Goal: Information Seeking & Learning: Learn about a topic

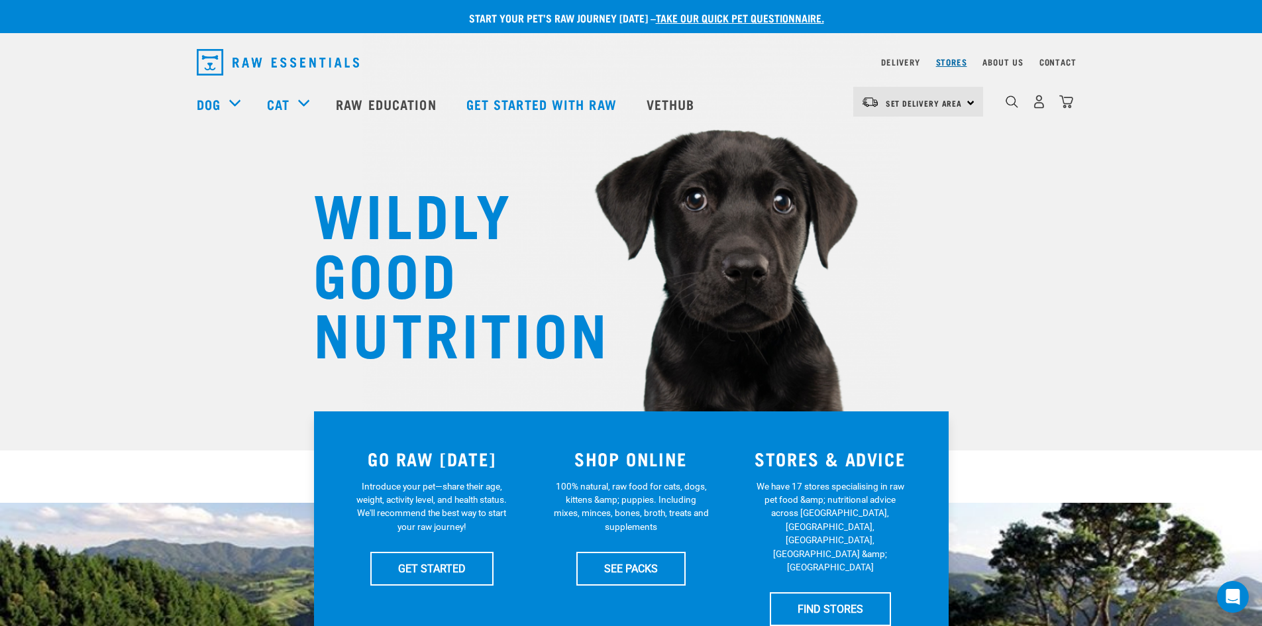
click at [957, 64] on link "Stores" at bounding box center [951, 62] width 31 height 5
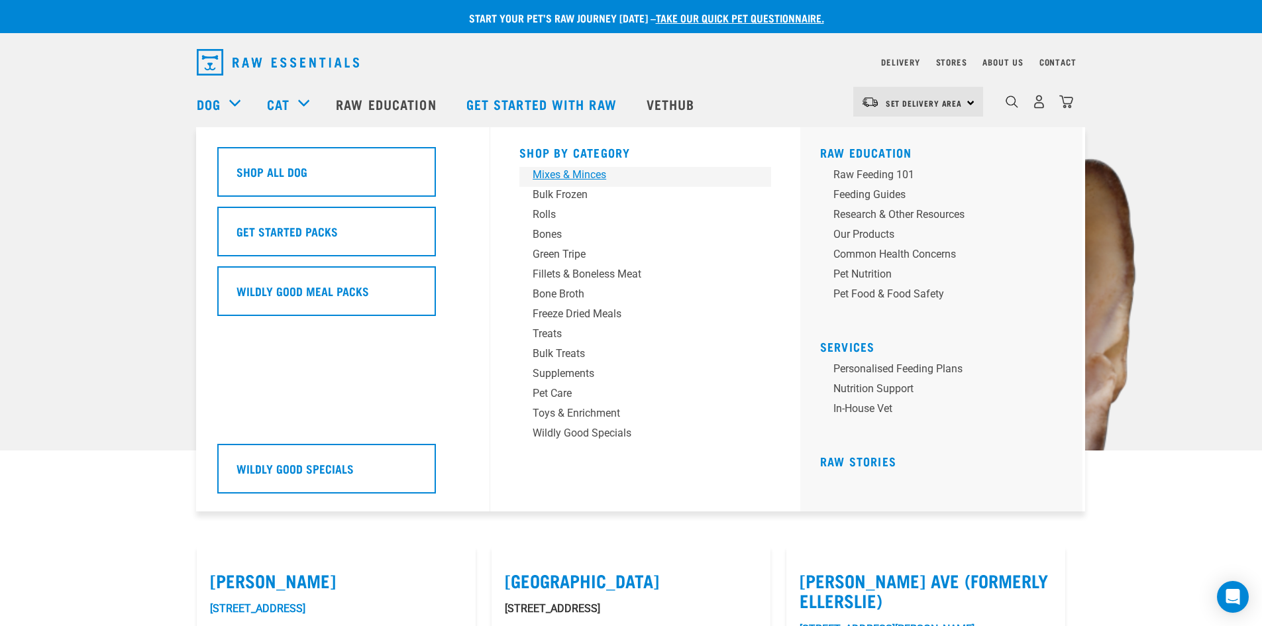
click at [561, 174] on div "Mixes & Minces" at bounding box center [636, 175] width 207 height 16
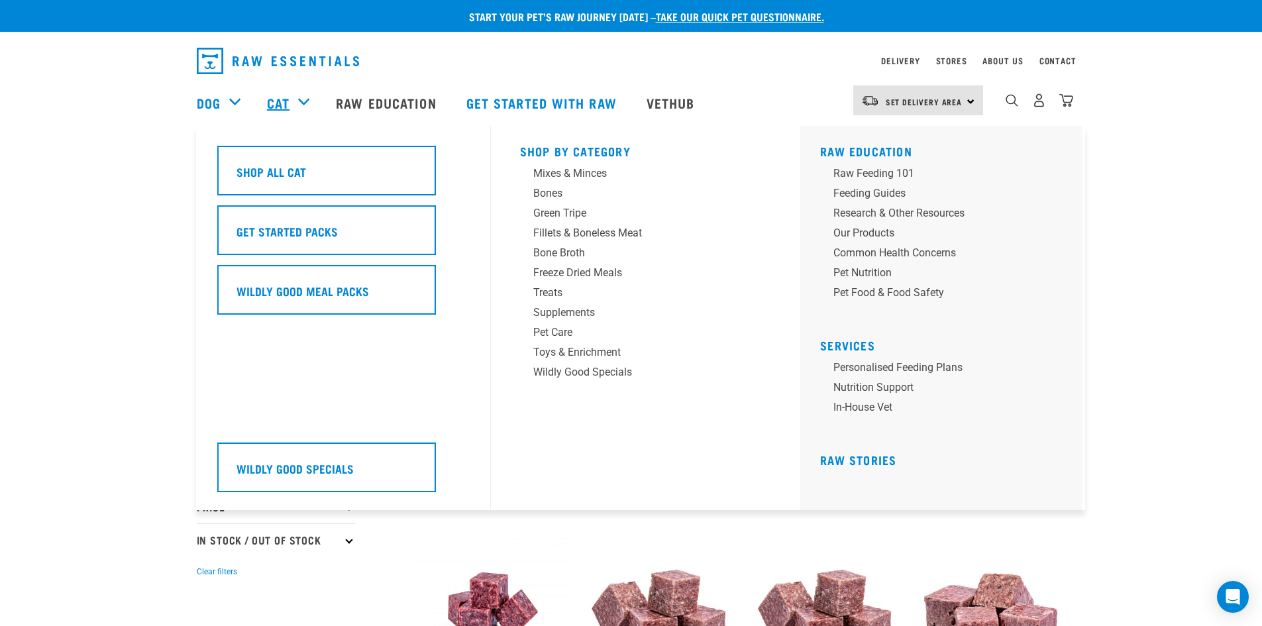
scroll to position [1, 0]
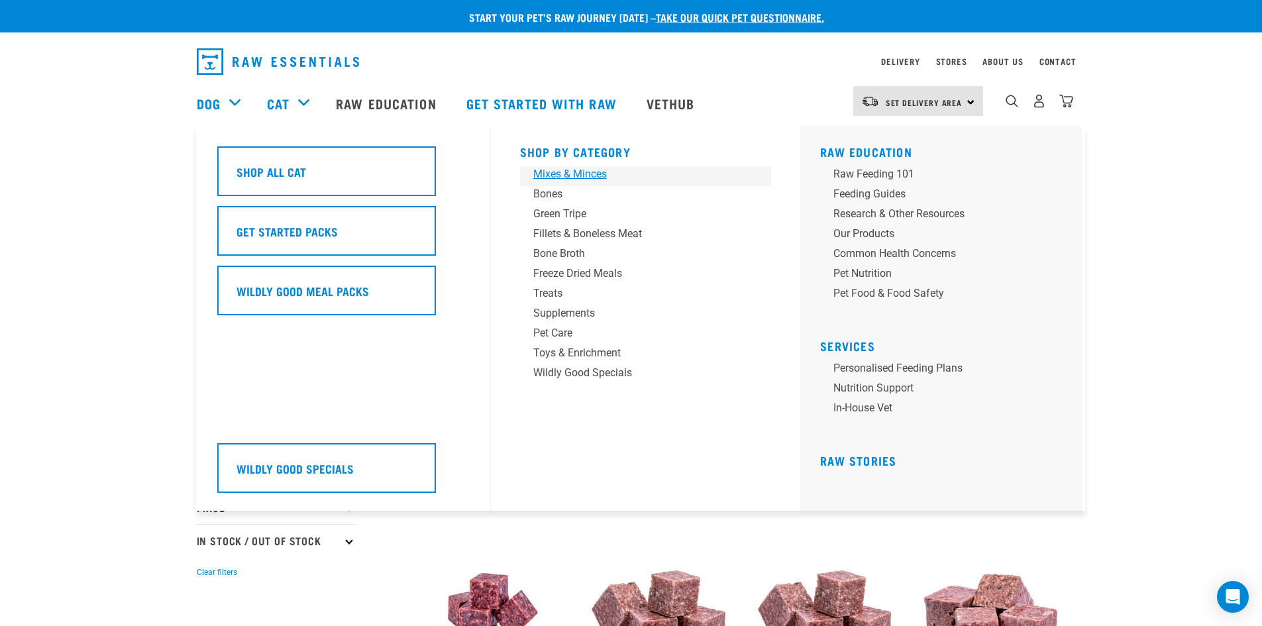
click at [564, 178] on div "Mixes & Minces" at bounding box center [636, 174] width 207 height 16
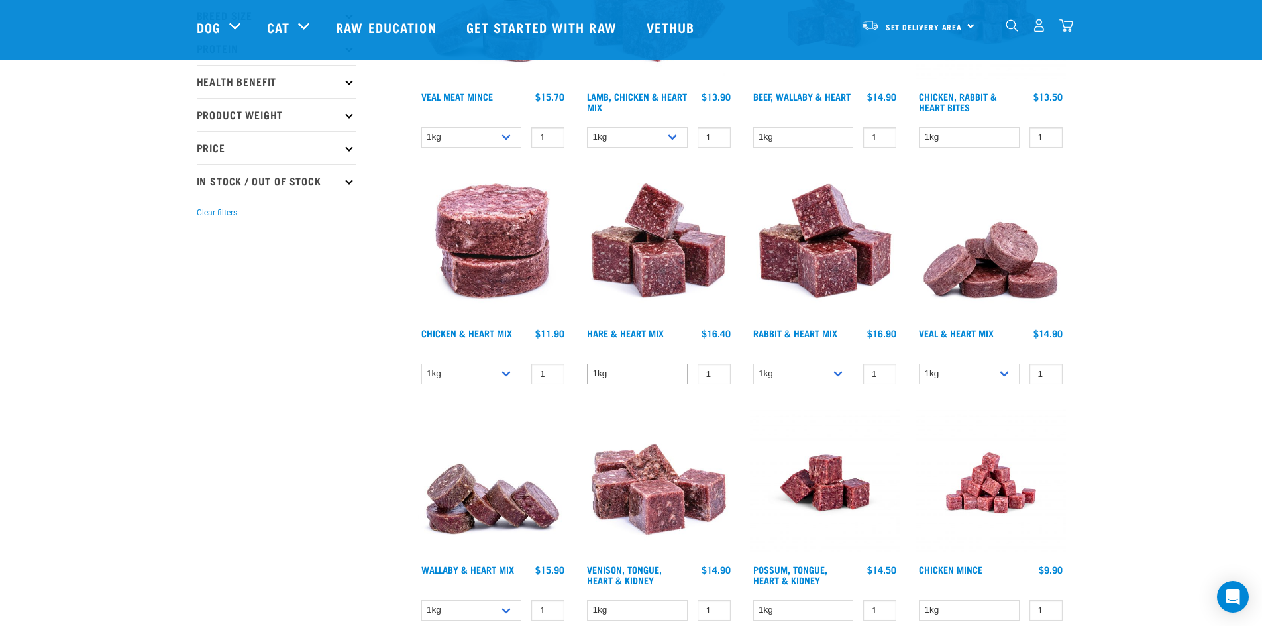
scroll to position [264, 0]
click at [791, 333] on link "Rabbit & Heart Mix" at bounding box center [795, 332] width 84 height 5
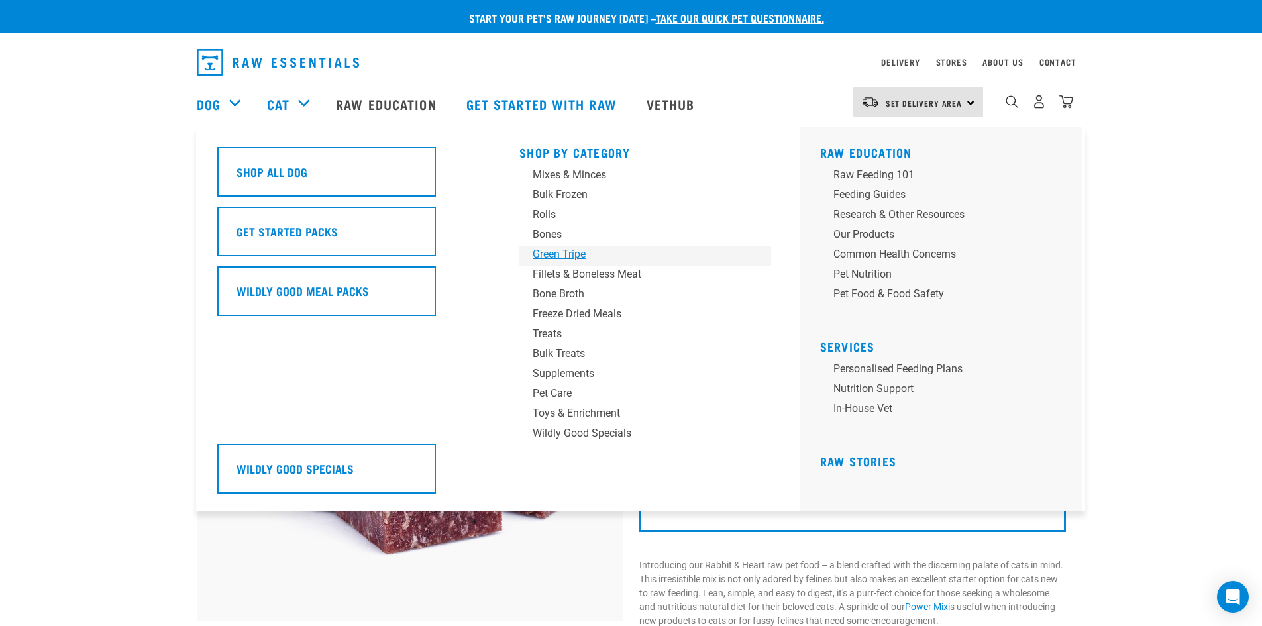
click at [570, 252] on div "Green Tripe" at bounding box center [636, 255] width 207 height 16
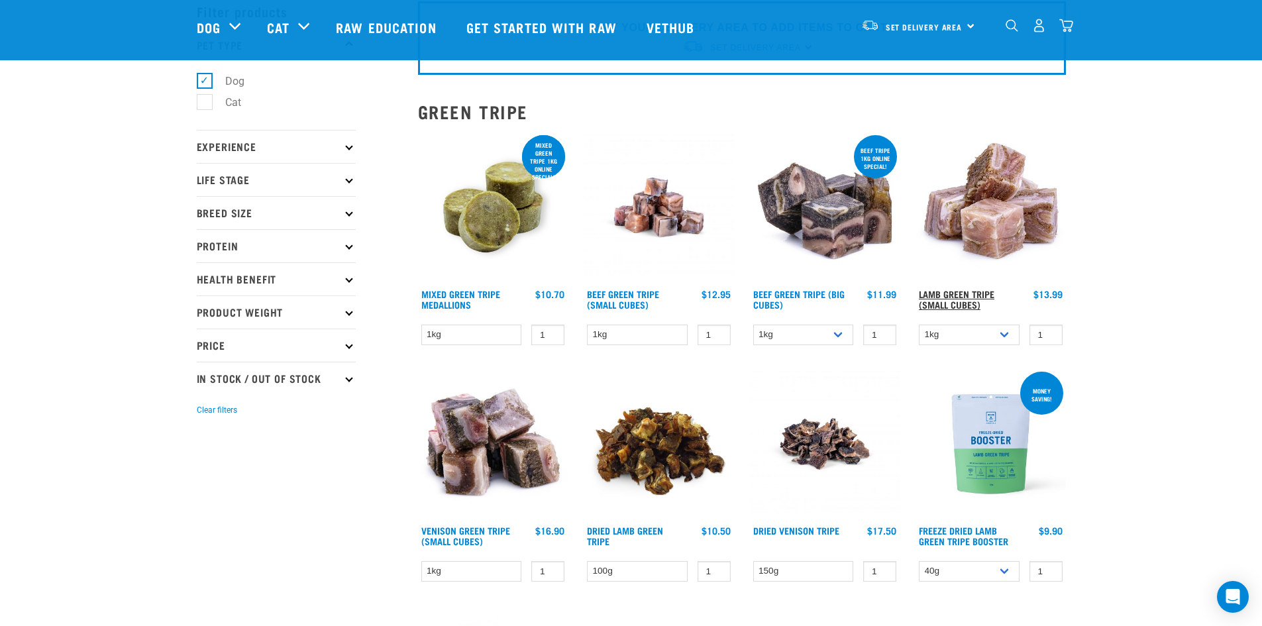
scroll to position [66, 0]
click at [946, 299] on link "Lamb Green Tripe (Small Cubes)" at bounding box center [957, 298] width 76 height 15
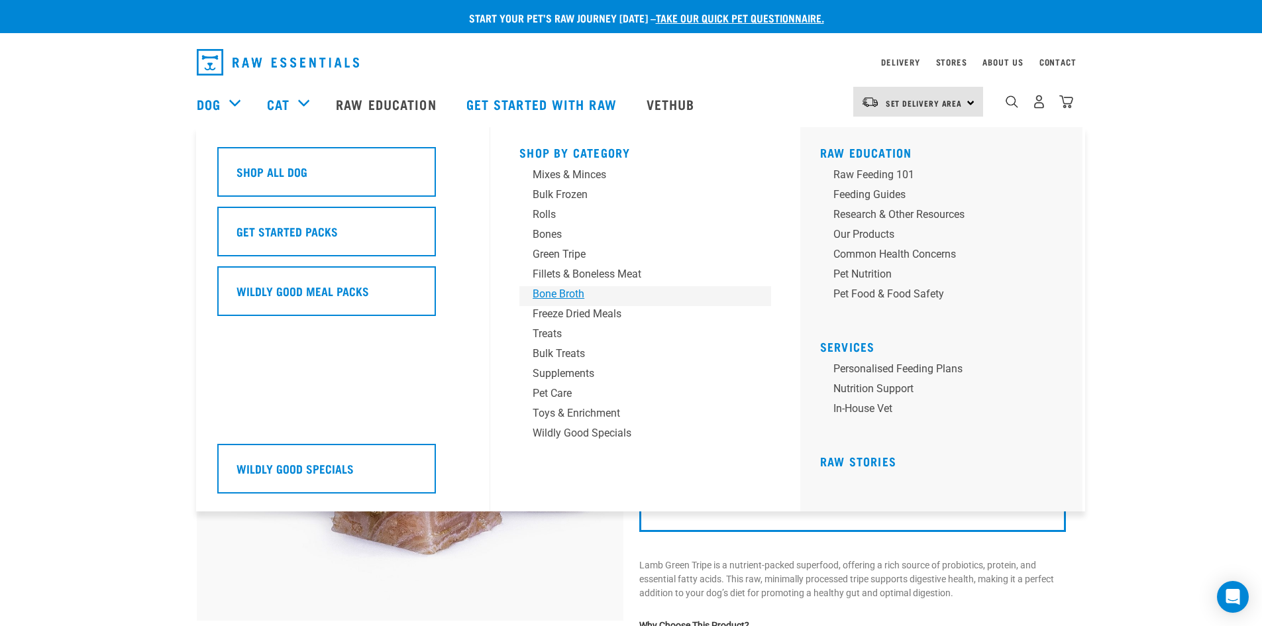
click at [570, 290] on div "Bone Broth" at bounding box center [636, 294] width 207 height 16
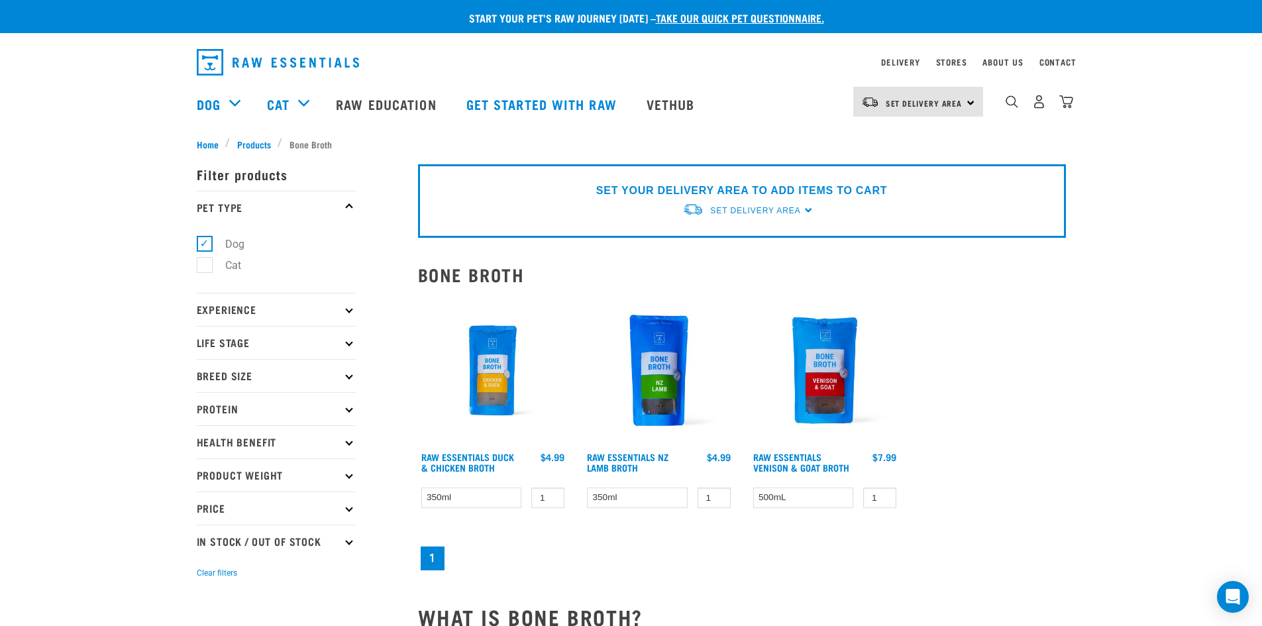
click at [490, 411] on img at bounding box center [493, 371] width 150 height 150
click at [481, 386] on img at bounding box center [493, 371] width 150 height 150
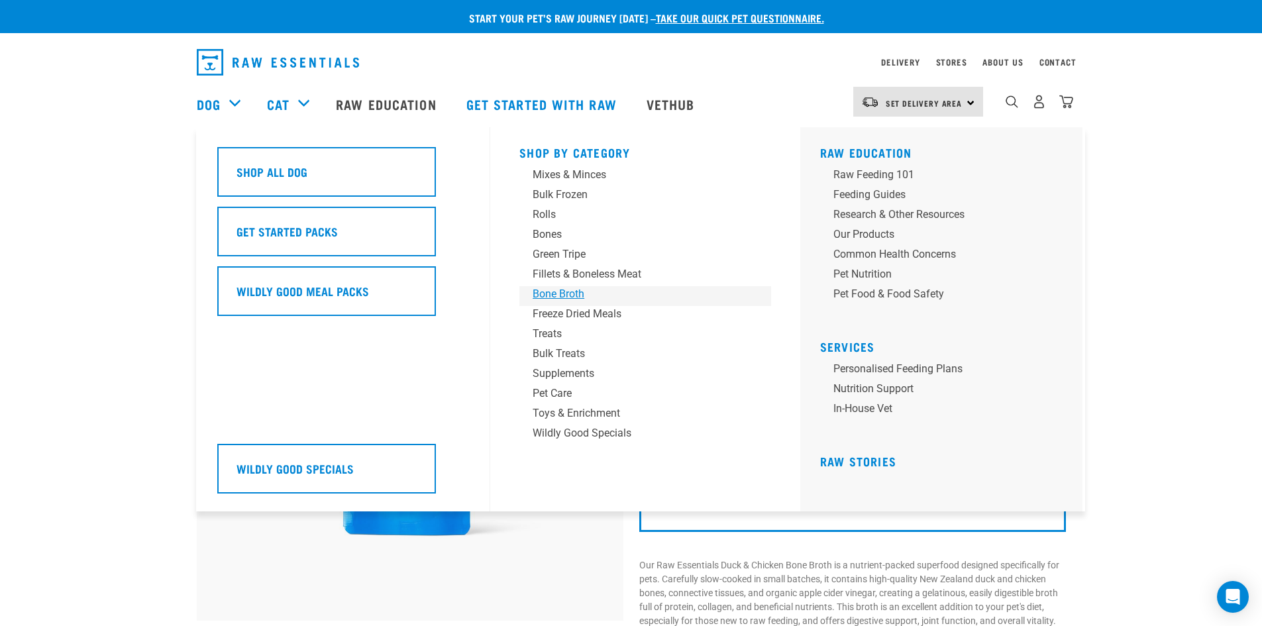
click at [565, 290] on div "Bone Broth" at bounding box center [636, 294] width 207 height 16
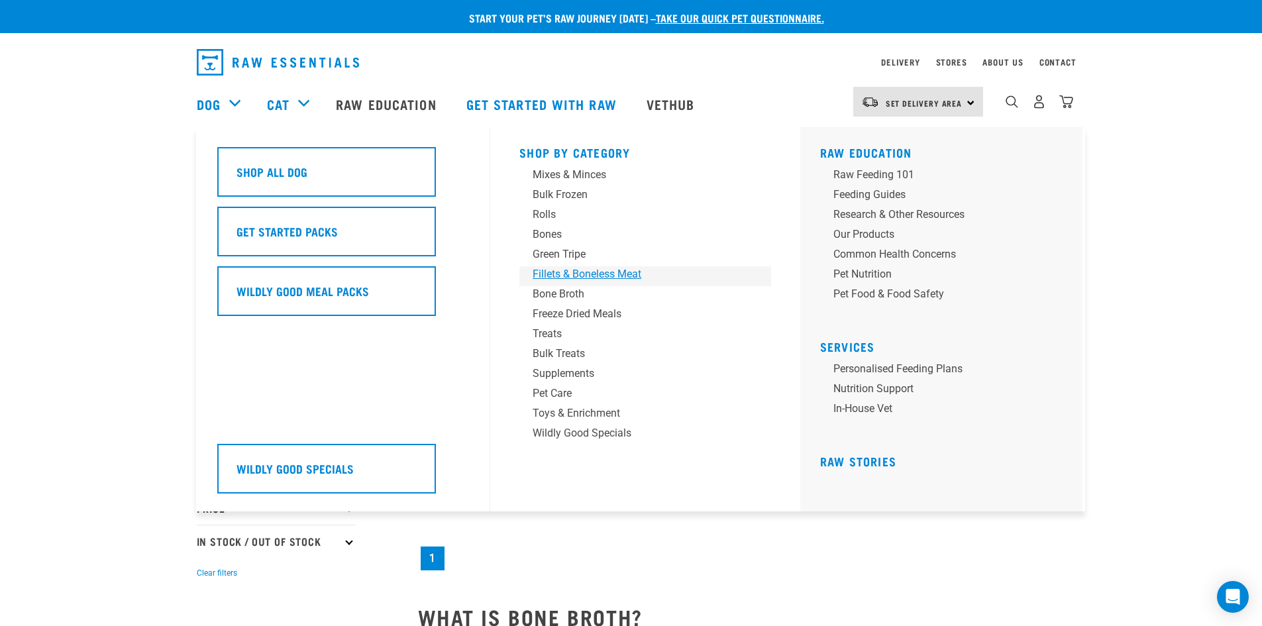
click at [586, 276] on div "Fillets & Boneless Meat" at bounding box center [636, 274] width 207 height 16
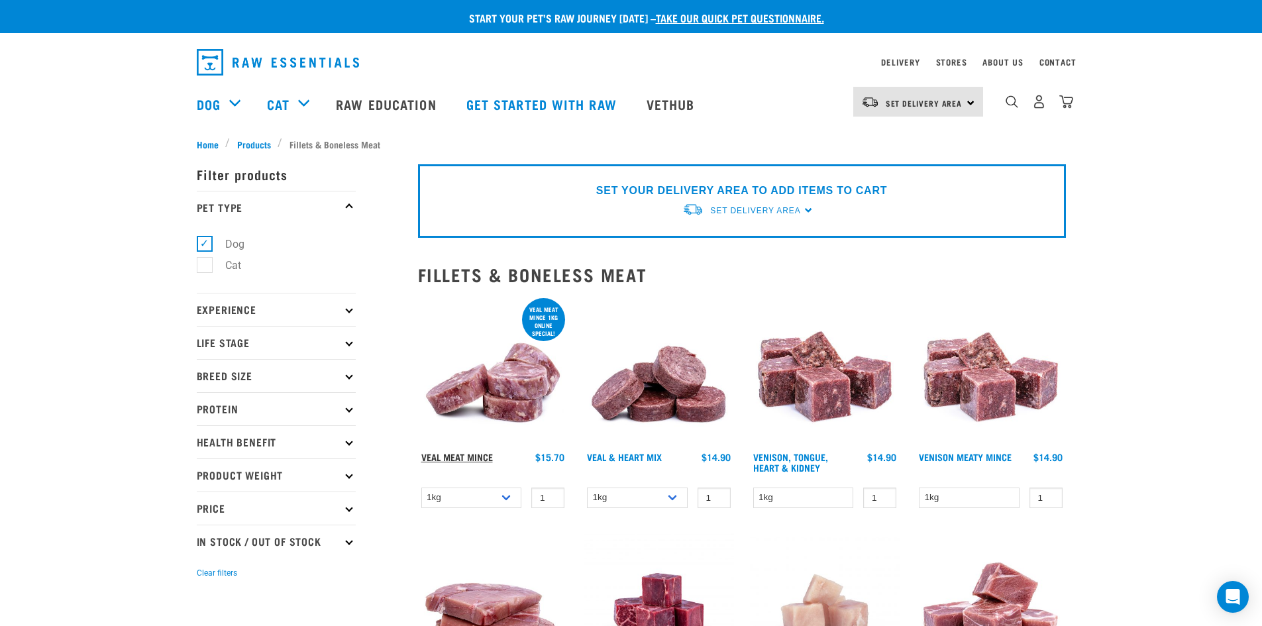
click at [472, 455] on link "Veal Meat Mince" at bounding box center [457, 457] width 72 height 5
click at [471, 455] on link "Veal Meat Mince" at bounding box center [457, 457] width 72 height 5
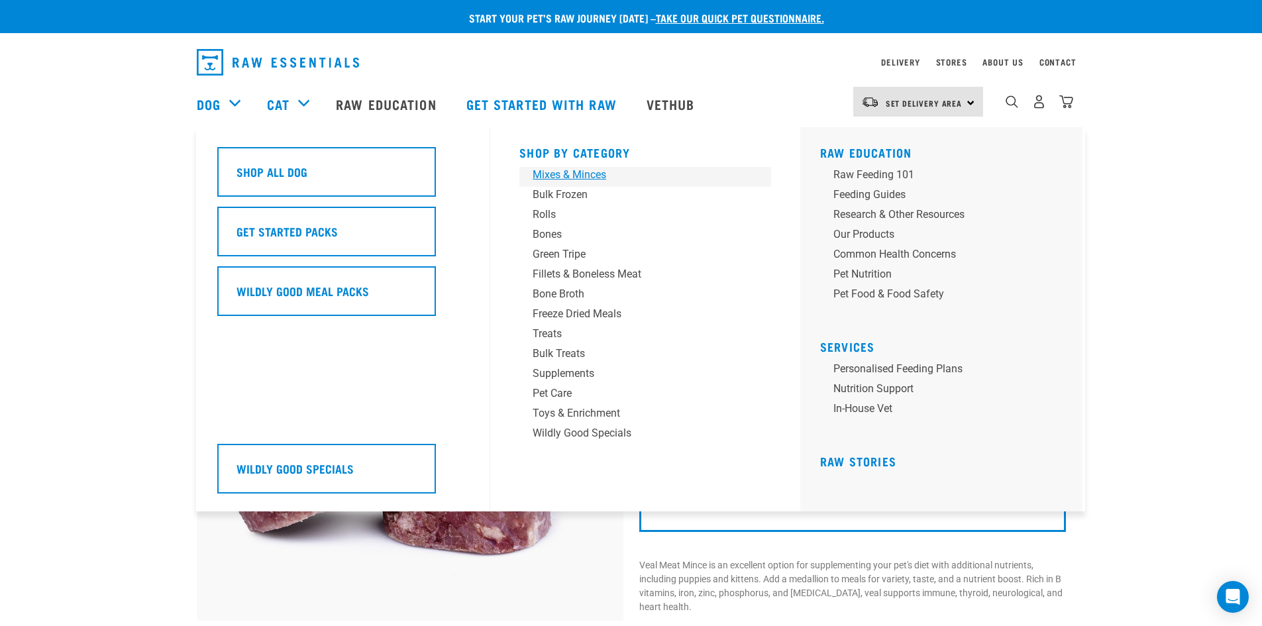
click at [544, 172] on div "Mixes & Minces" at bounding box center [636, 175] width 207 height 16
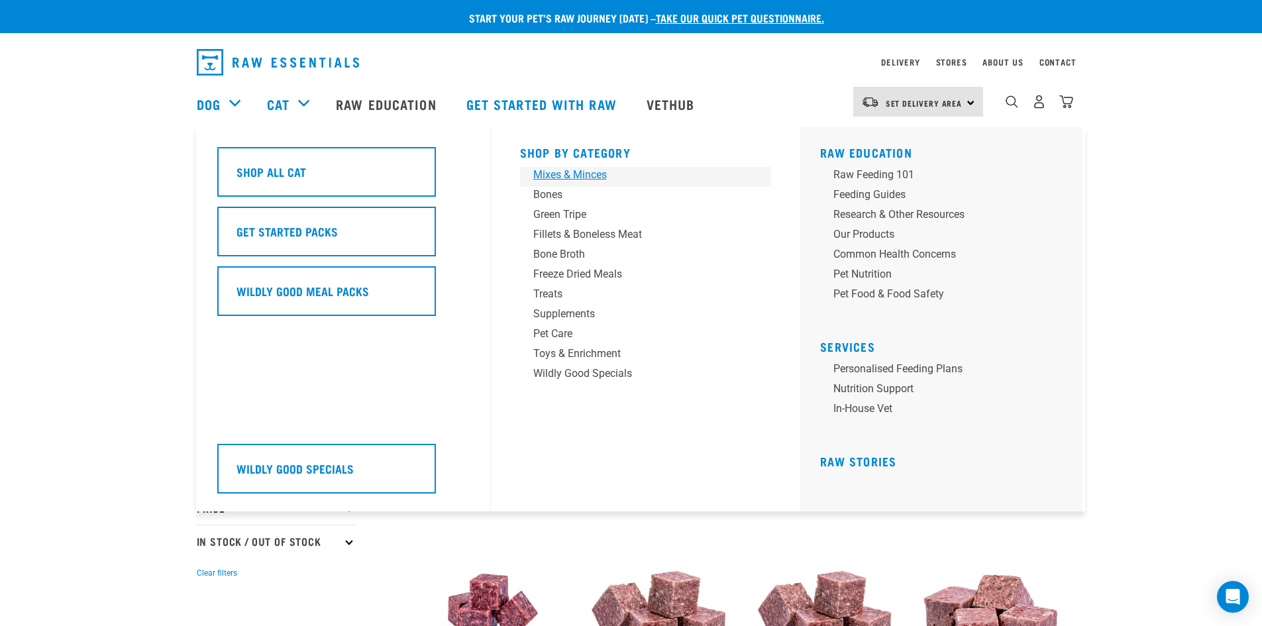
click at [561, 172] on div "Mixes & Minces" at bounding box center [636, 175] width 207 height 16
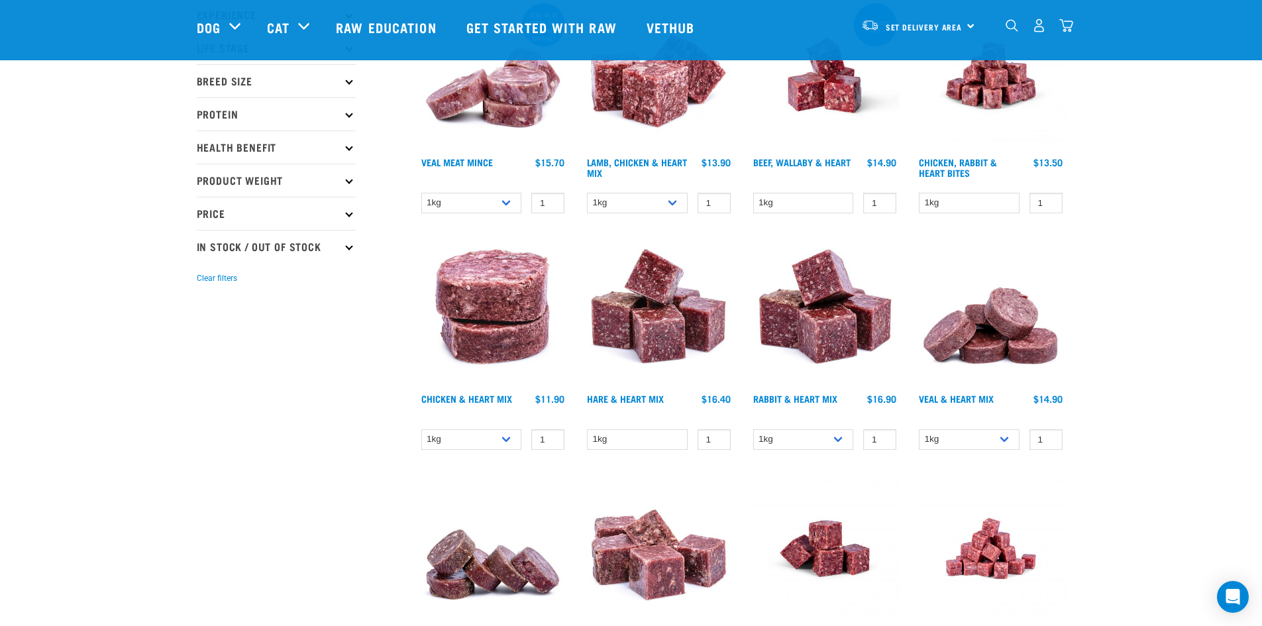
scroll to position [198, 0]
click at [808, 400] on link "Rabbit & Heart Mix" at bounding box center [795, 398] width 84 height 5
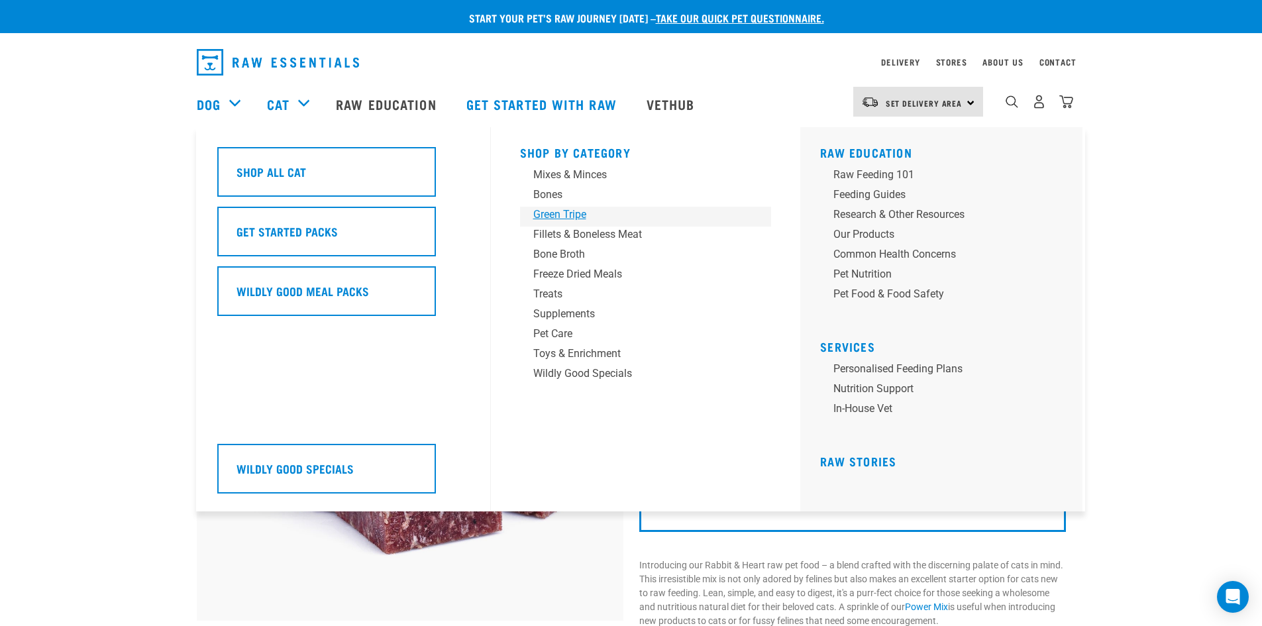
click at [564, 211] on div "Green Tripe" at bounding box center [636, 215] width 207 height 16
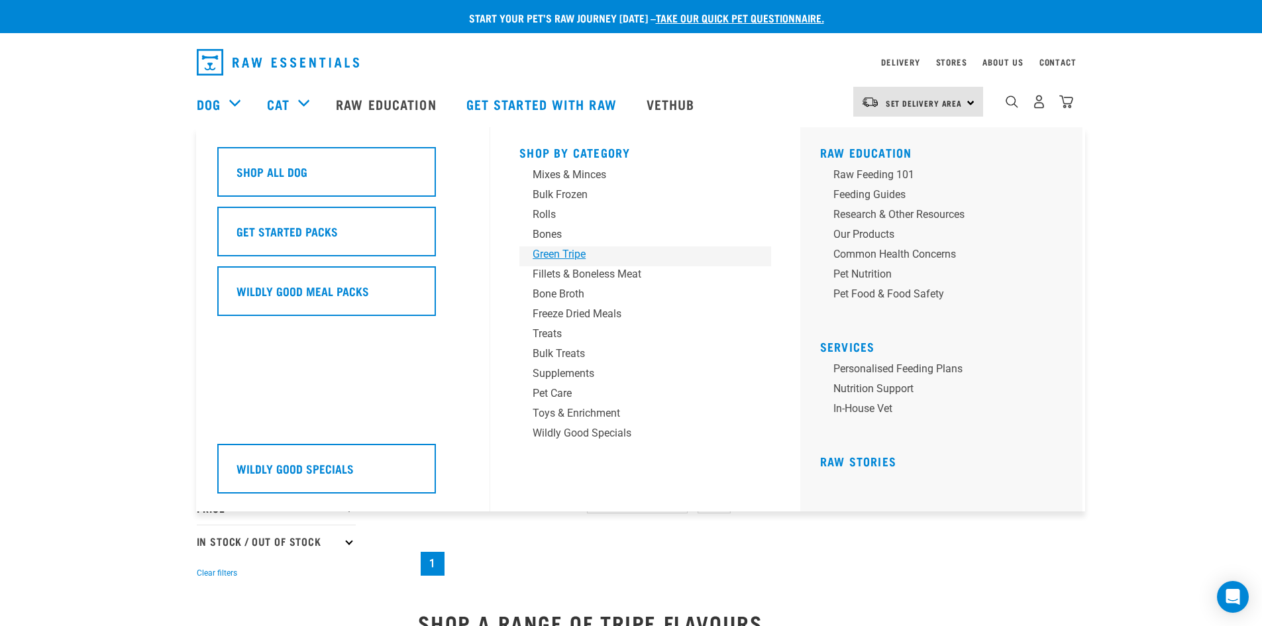
click at [548, 254] on div "Green Tripe" at bounding box center [636, 255] width 207 height 16
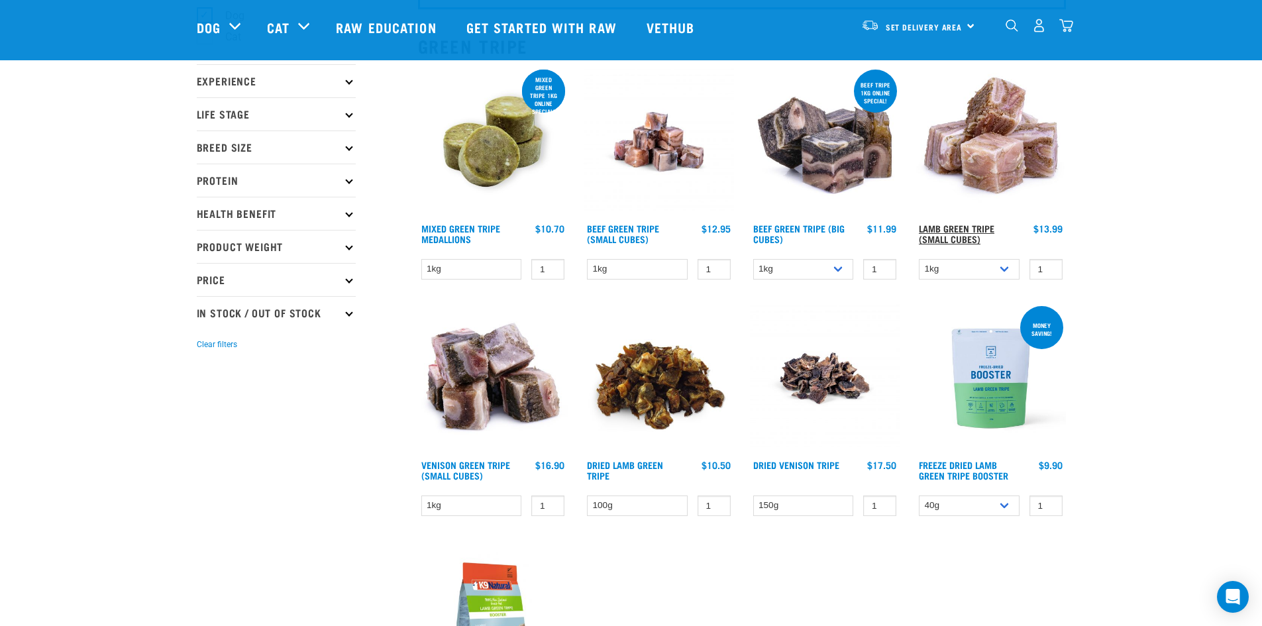
scroll to position [132, 0]
click at [973, 231] on link "Lamb Green Tripe (Small Cubes)" at bounding box center [957, 232] width 76 height 15
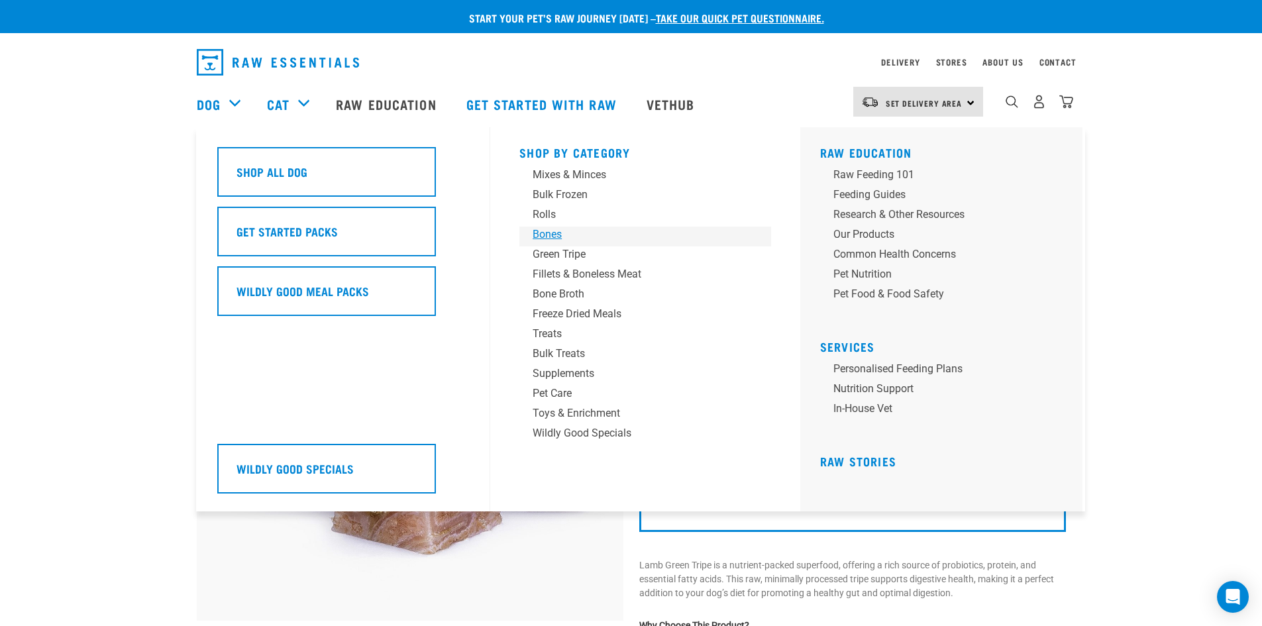
click at [541, 237] on div "Bones" at bounding box center [636, 235] width 207 height 16
